Goal: Information Seeking & Learning: Learn about a topic

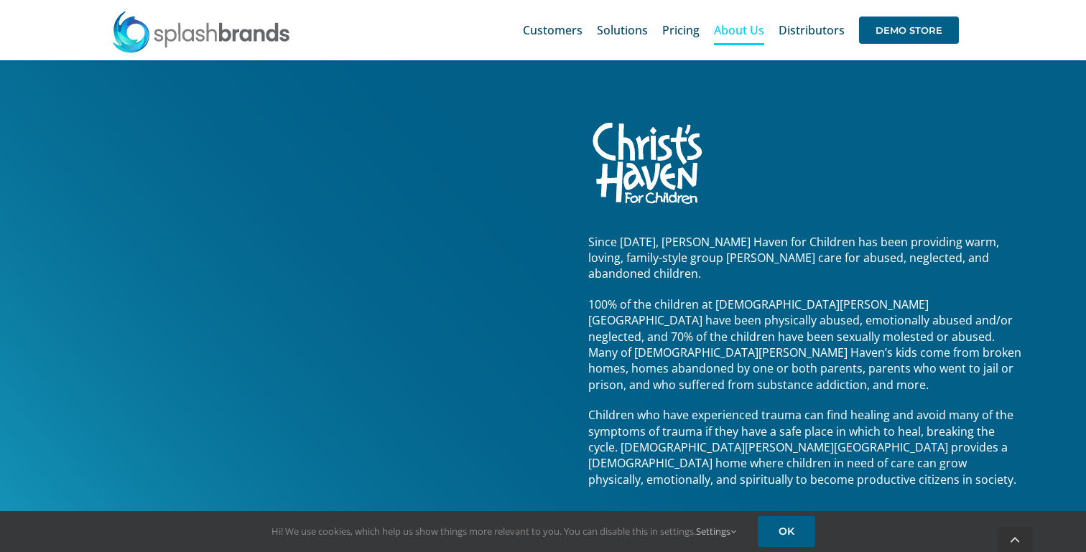
scroll to position [1948, 0]
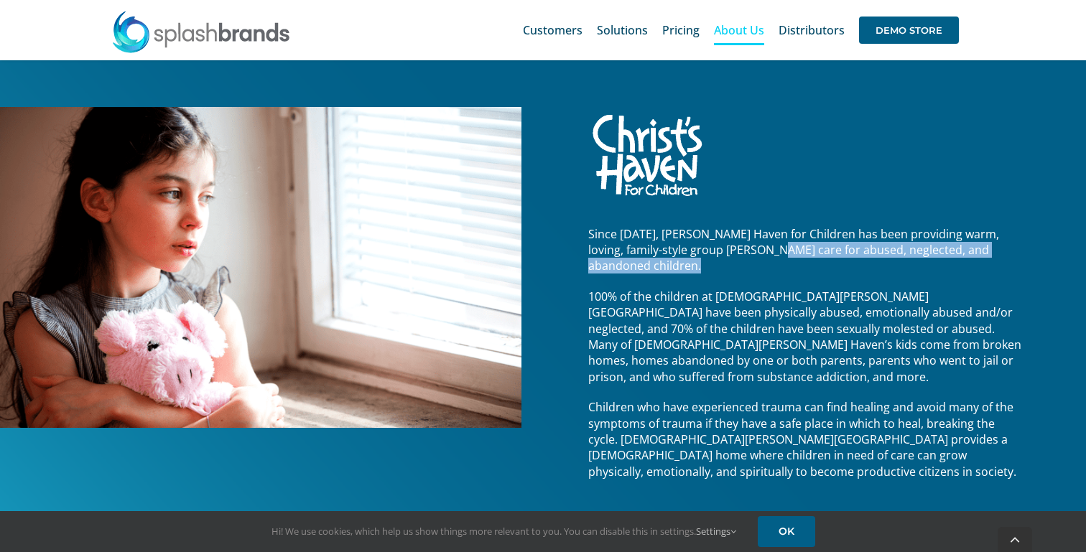
drag, startPoint x: 728, startPoint y: 249, endPoint x: 966, endPoint y: 271, distance: 238.1
click at [966, 271] on div "Since 1954, Christ’s Haven for Children has been providing warm, loving, family…" at bounding box center [805, 353] width 435 height 254
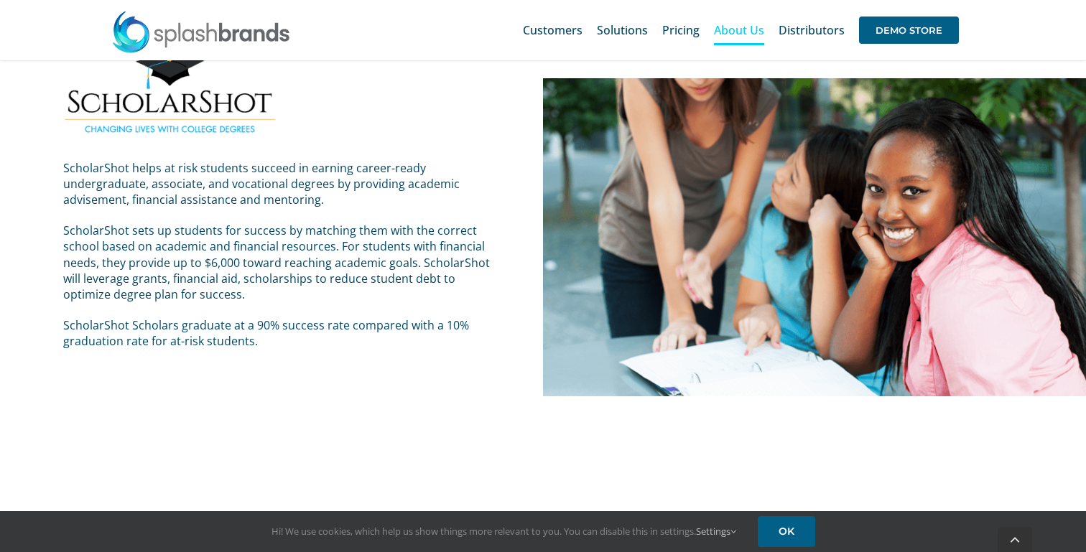
scroll to position [2716, 0]
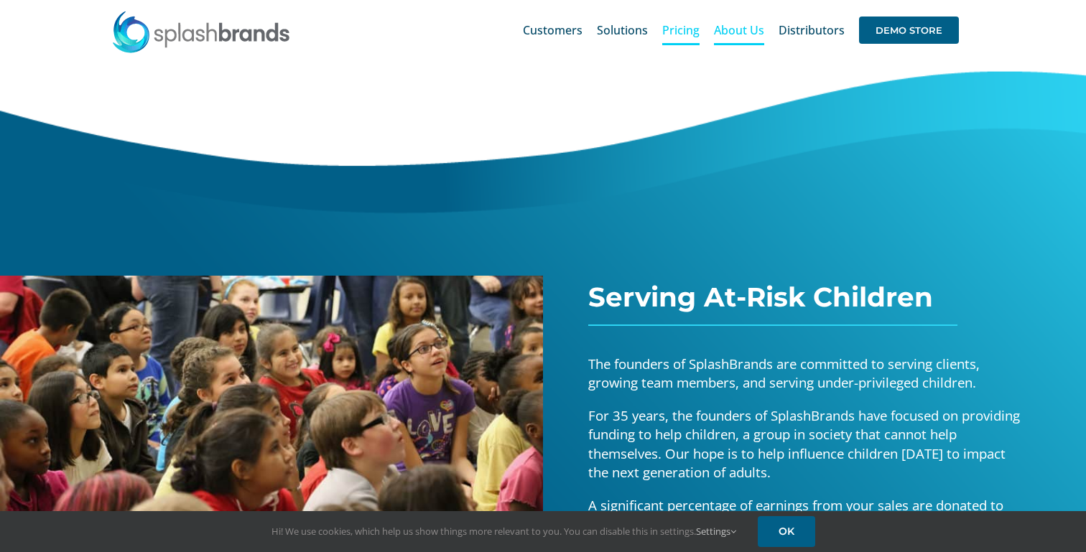
click at [676, 28] on span "Pricing" at bounding box center [680, 29] width 37 height 11
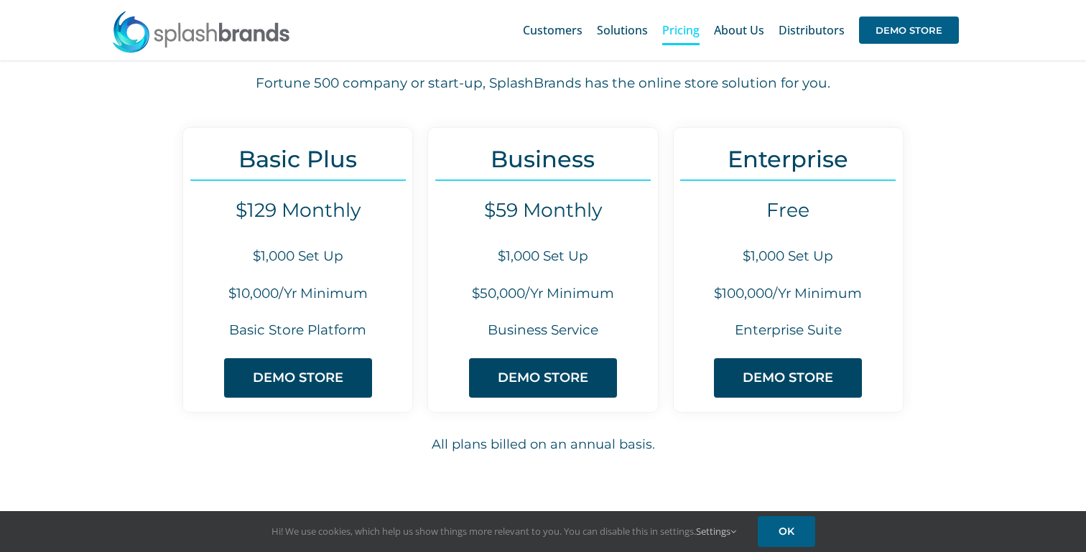
scroll to position [114, 0]
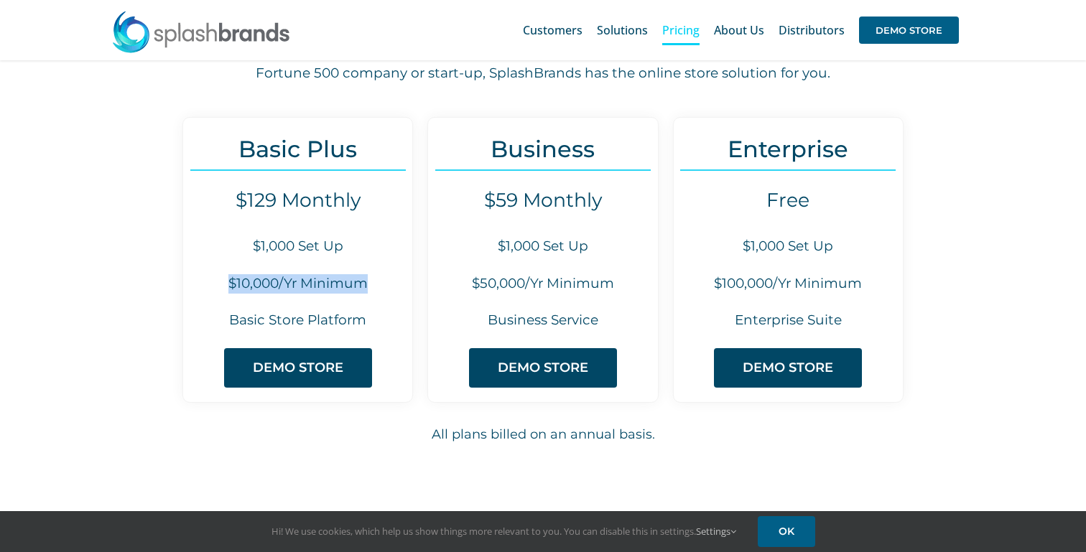
drag, startPoint x: 222, startPoint y: 287, endPoint x: 369, endPoint y: 289, distance: 147.3
click at [369, 289] on h6 "$10,000/Yr Minimum" at bounding box center [297, 283] width 229 height 19
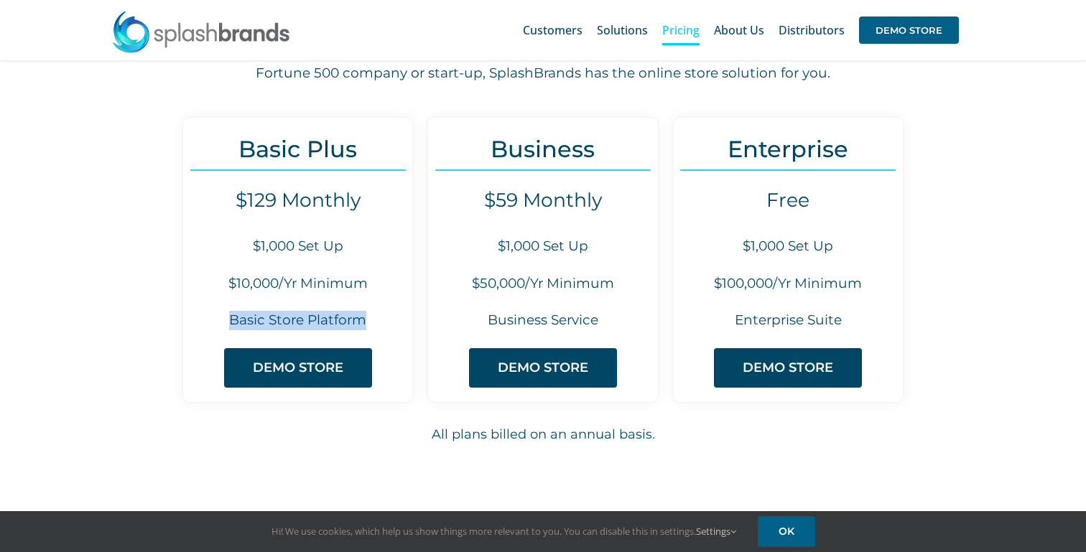
drag, startPoint x: 226, startPoint y: 319, endPoint x: 385, endPoint y: 320, distance: 159.5
click at [385, 320] on h6 "Basic Store Platform" at bounding box center [297, 320] width 229 height 19
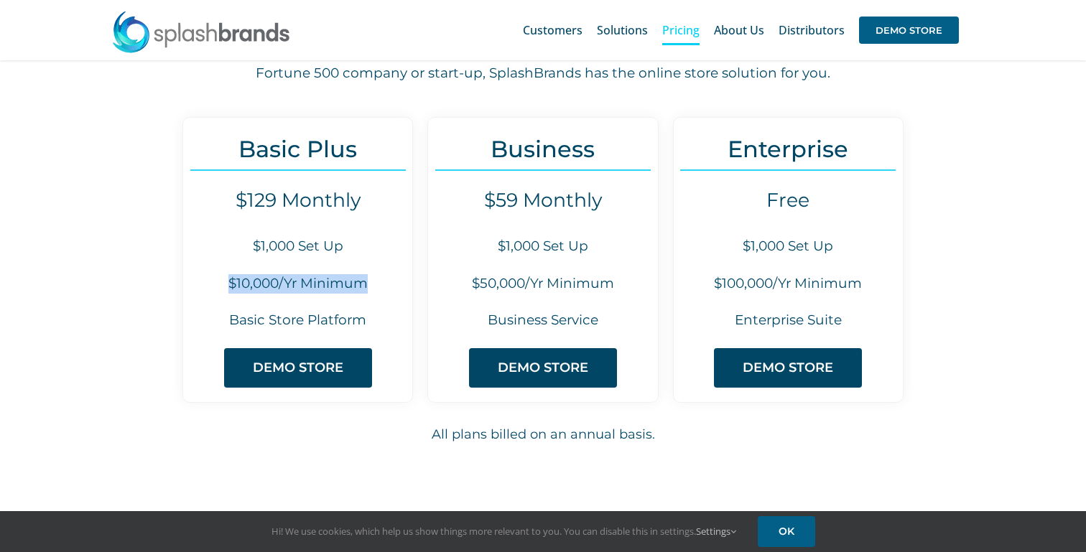
drag, startPoint x: 370, startPoint y: 287, endPoint x: 219, endPoint y: 285, distance: 150.9
click at [220, 285] on h6 "$10,000/Yr Minimum" at bounding box center [297, 283] width 229 height 19
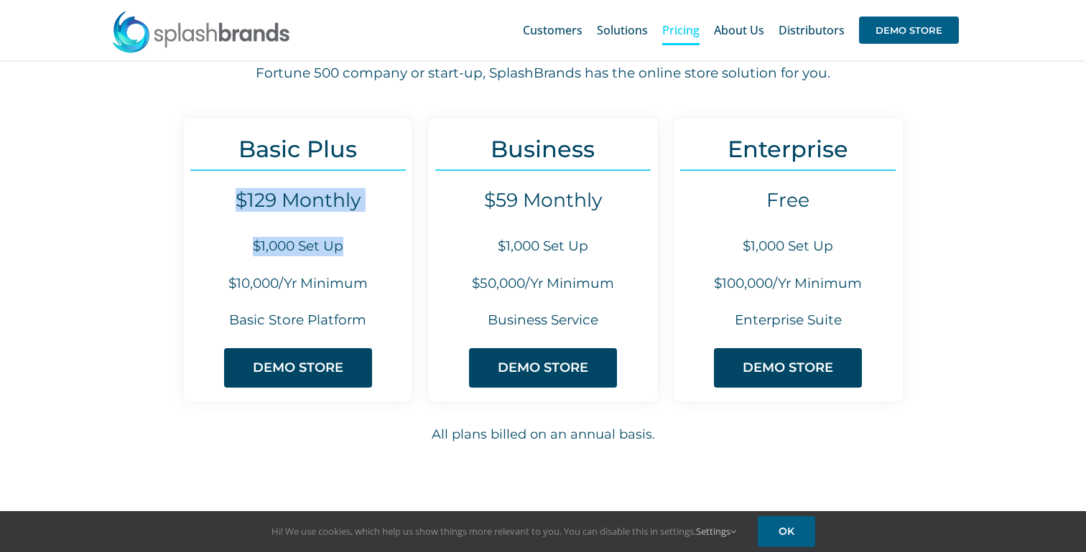
drag, startPoint x: 346, startPoint y: 248, endPoint x: 235, endPoint y: 195, distance: 123.4
click at [235, 195] on div "Basic Plus $129 Monthly $1,000 Set Up $10,000/Yr Minimum Basic Store Platform D…" at bounding box center [297, 260] width 231 height 286
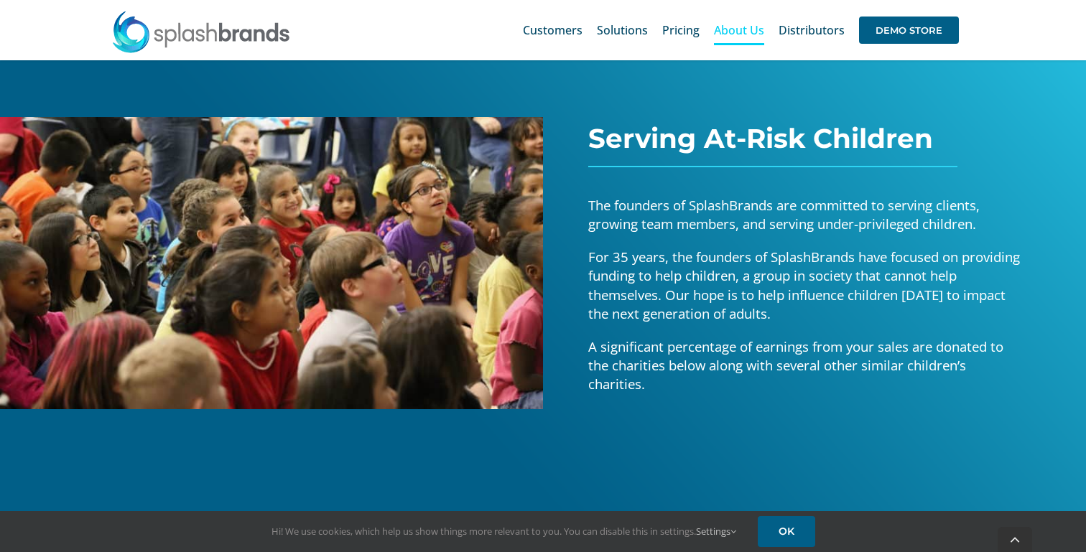
scroll to position [162, 0]
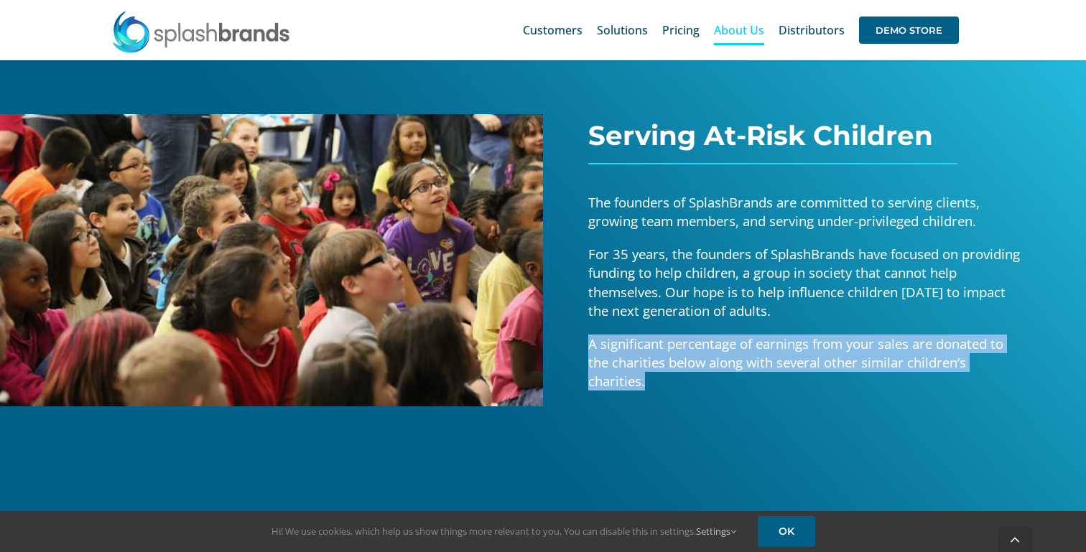
drag, startPoint x: 586, startPoint y: 348, endPoint x: 875, endPoint y: 389, distance: 291.6
click at [875, 389] on div "Serving At-Risk Children The founders of SplashBrands are committed to serving …" at bounding box center [825, 323] width 565 height 848
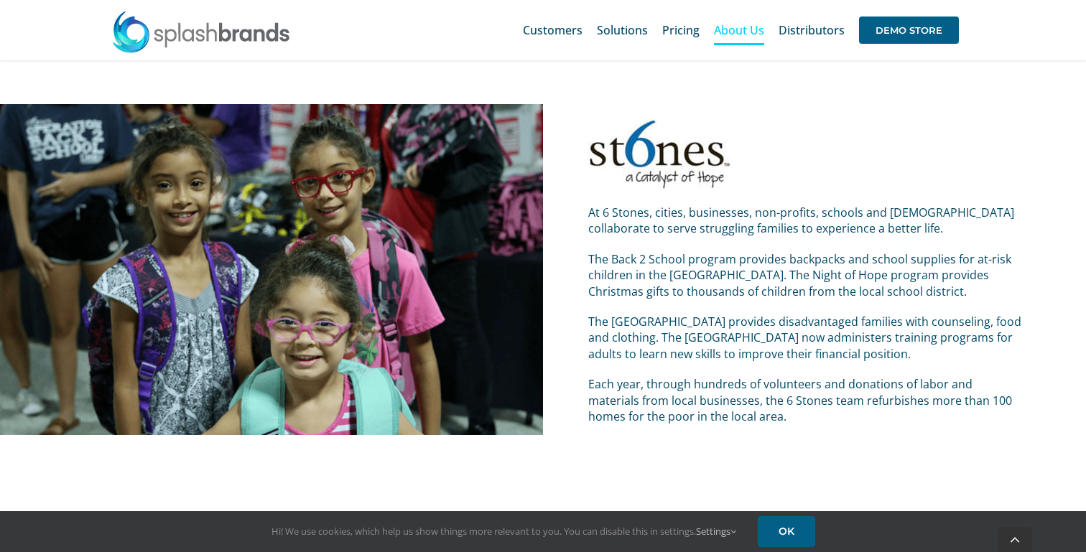
scroll to position [846, 0]
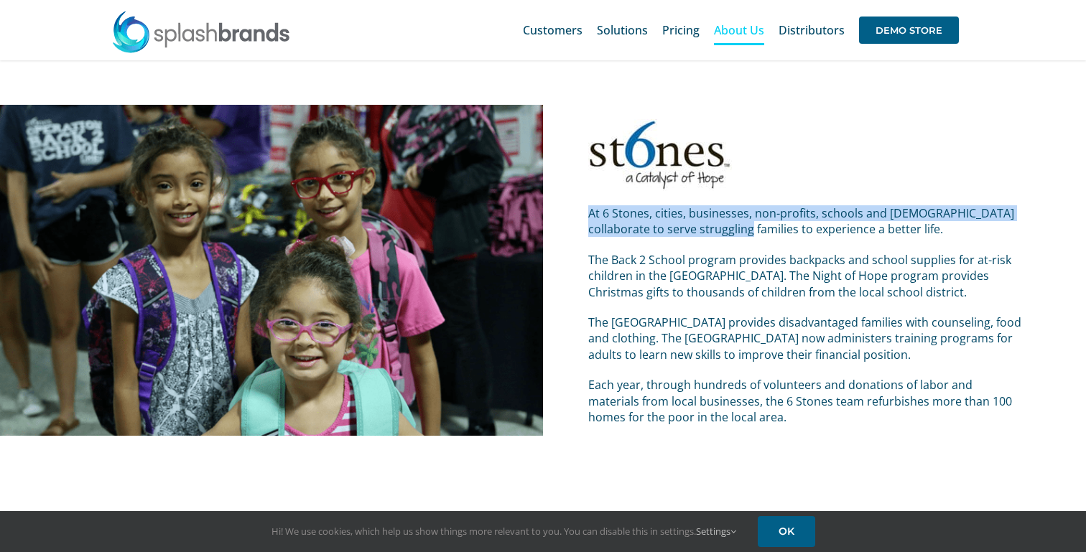
drag, startPoint x: 581, startPoint y: 213, endPoint x: 721, endPoint y: 236, distance: 141.3
click at [721, 236] on div "At 6 Stones, cities, businesses, non-profits, schools and [DEMOGRAPHIC_DATA] co…" at bounding box center [825, 249] width 565 height 374
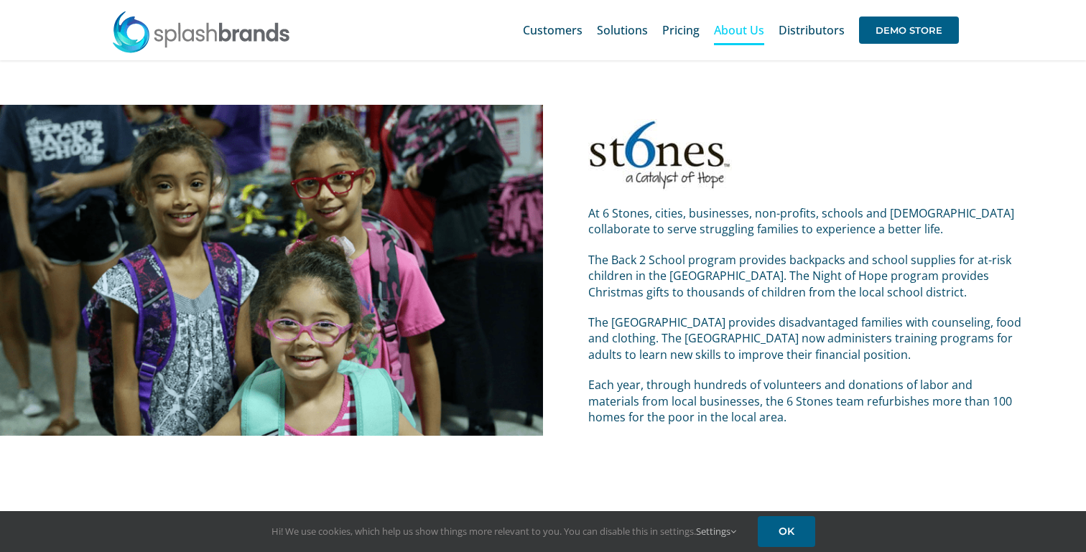
click at [864, 352] on p "The [GEOGRAPHIC_DATA] provides disadvantaged families with counseling, food and…" at bounding box center [805, 339] width 435 height 48
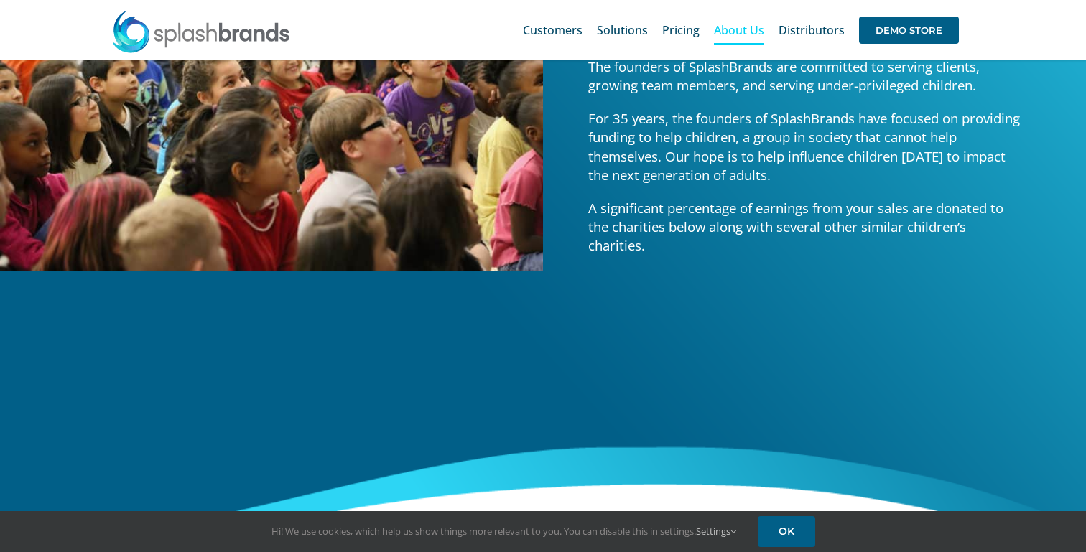
scroll to position [0, 0]
